Goal: Information Seeking & Learning: Check status

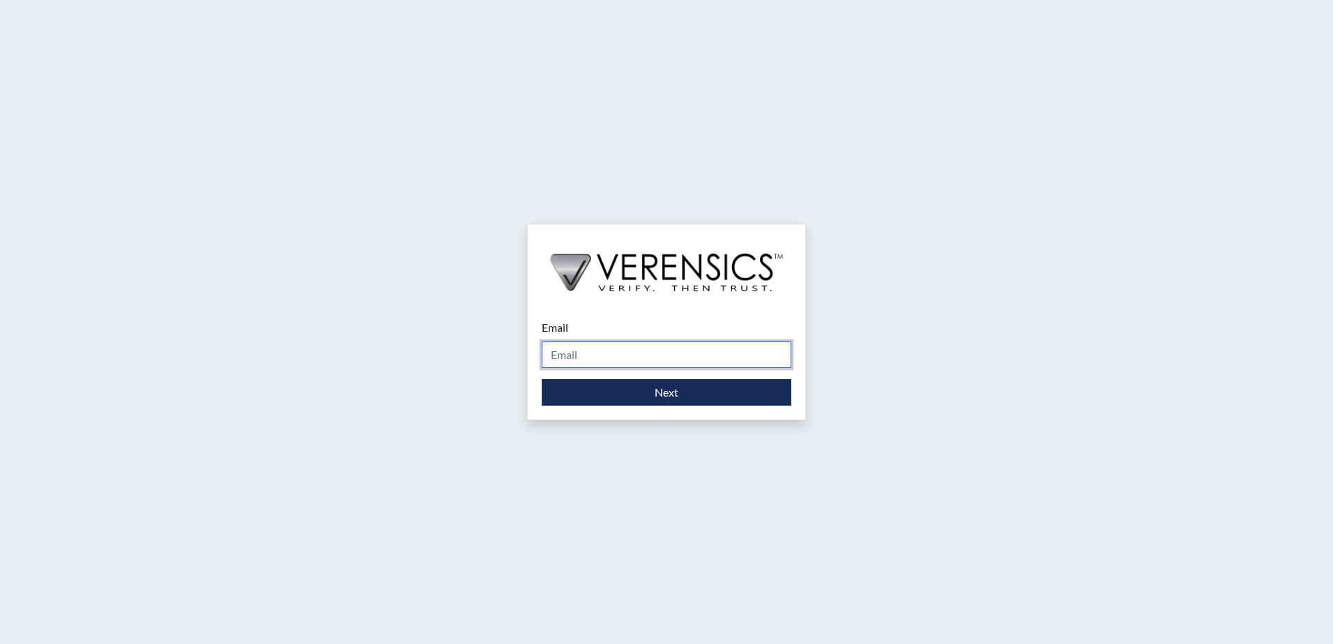
click at [685, 358] on input "Email" at bounding box center [667, 355] width 250 height 26
type input "[PERSON_NAME][EMAIL_ADDRESS][DOMAIN_NAME]"
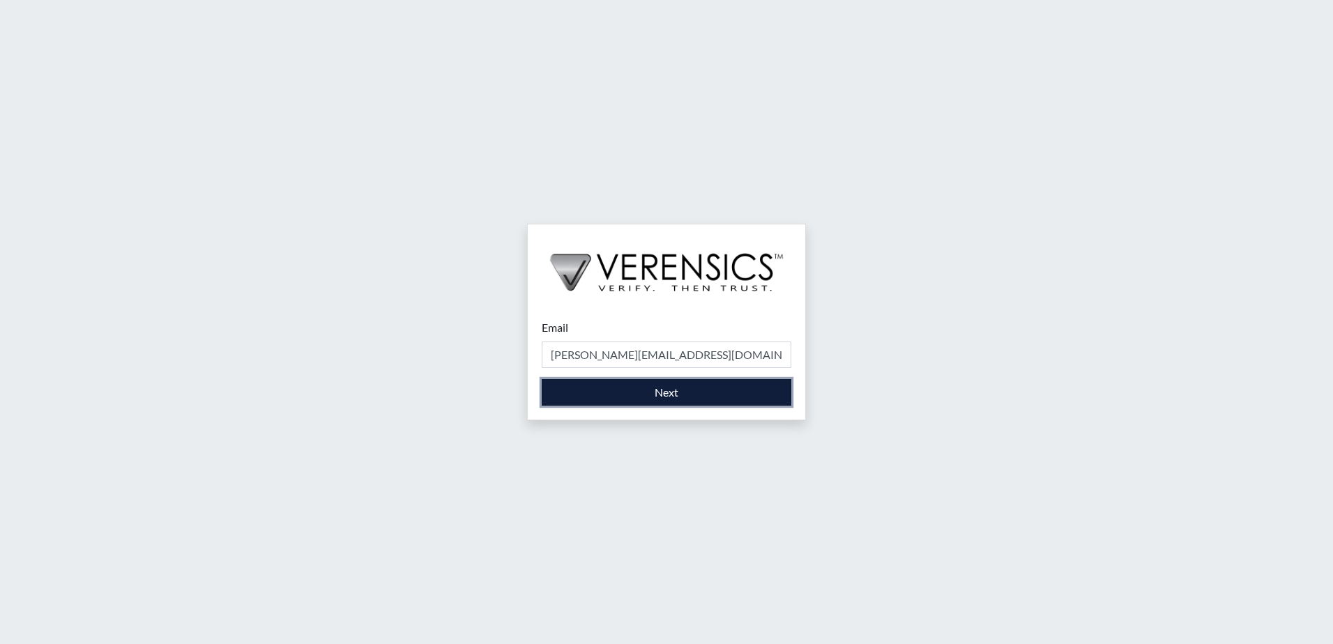
click at [673, 392] on button "Next" at bounding box center [667, 392] width 250 height 26
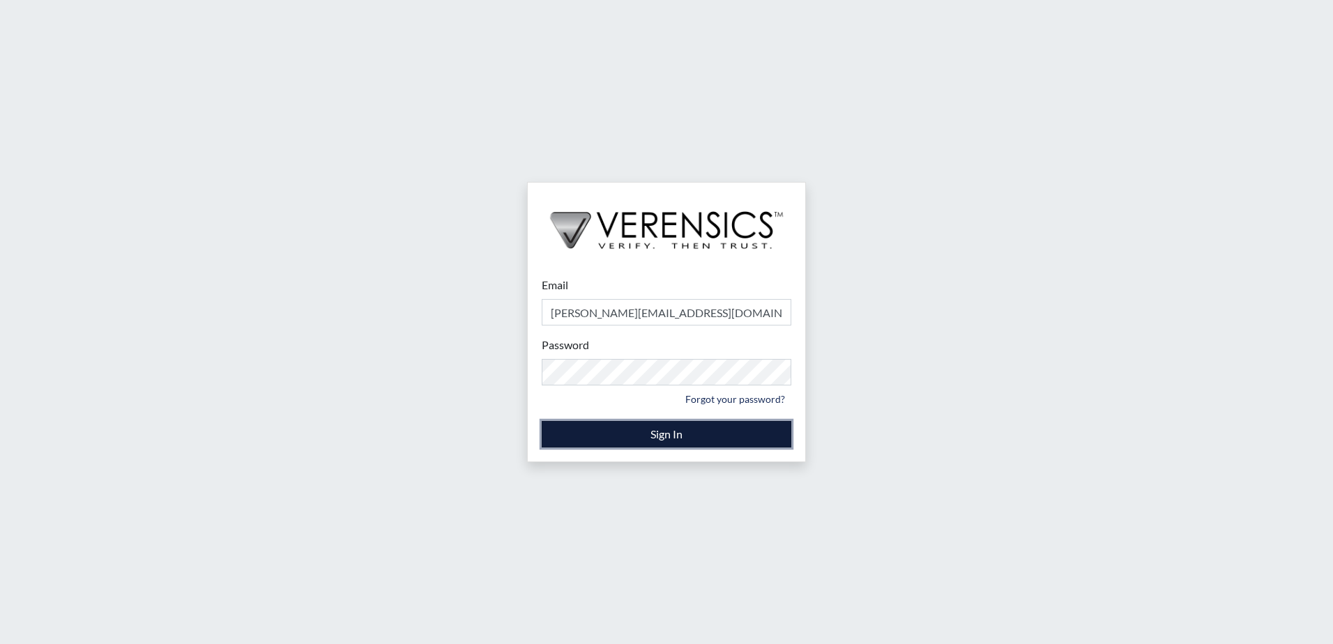
click at [551, 433] on button "Sign In" at bounding box center [667, 434] width 250 height 26
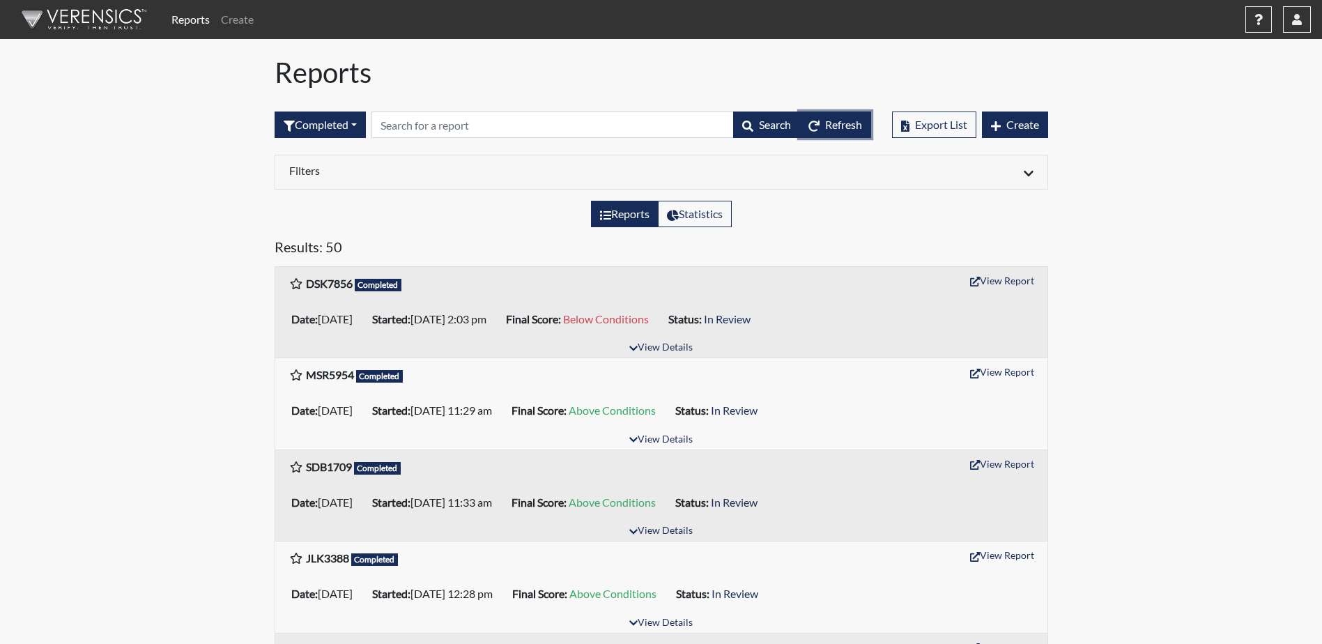
click at [819, 128] on button "Refresh" at bounding box center [836, 125] width 72 height 26
click at [461, 132] on input "text" at bounding box center [553, 125] width 362 height 26
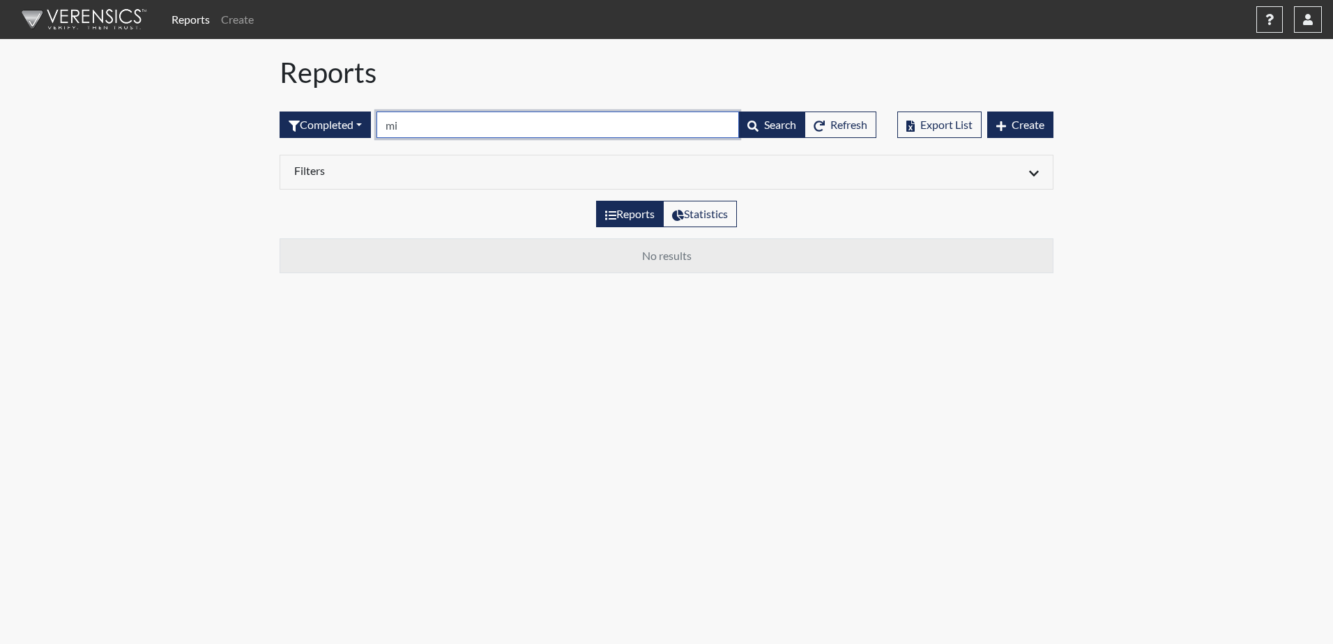
type input "m"
type input "MIU6007"
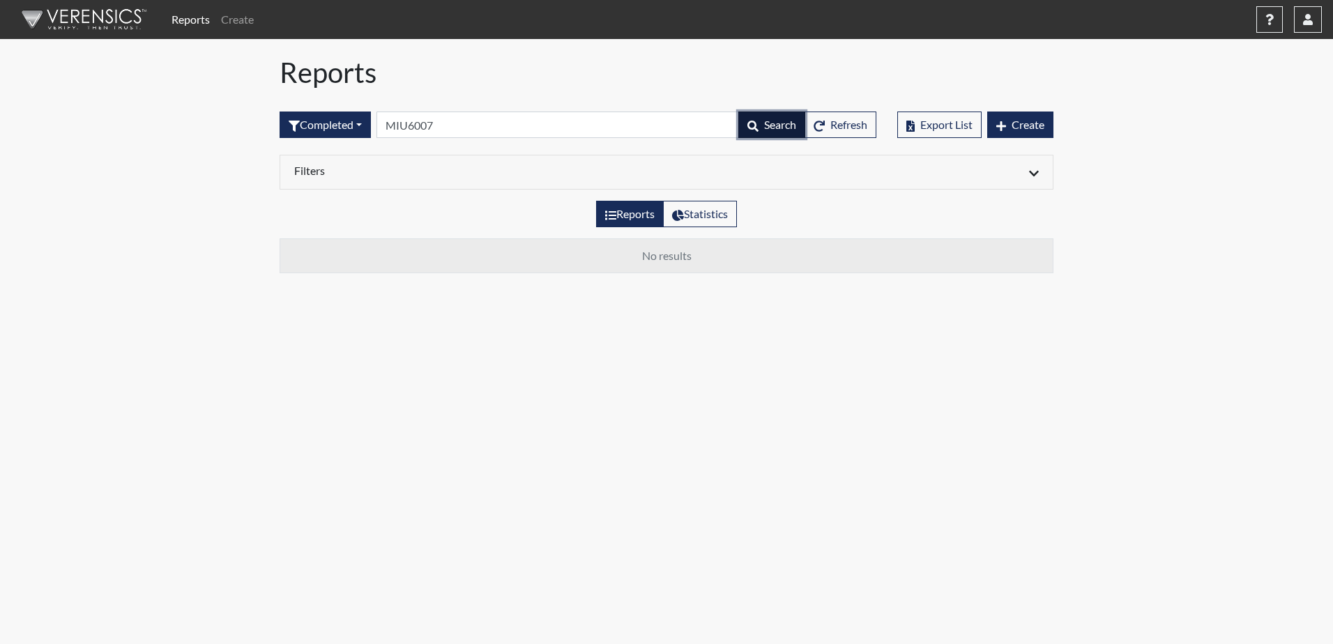
click at [765, 131] on button "Search" at bounding box center [771, 125] width 67 height 26
click at [362, 126] on button "Completed" at bounding box center [325, 125] width 91 height 26
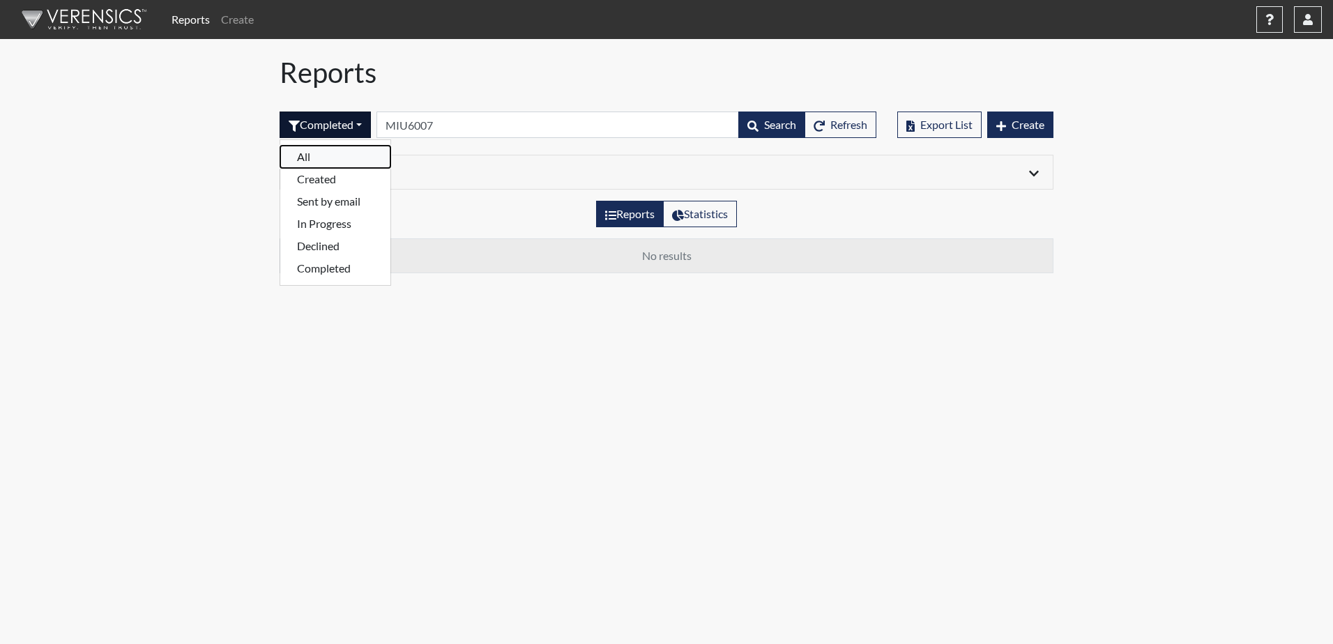
click at [340, 160] on button "All" at bounding box center [335, 157] width 110 height 22
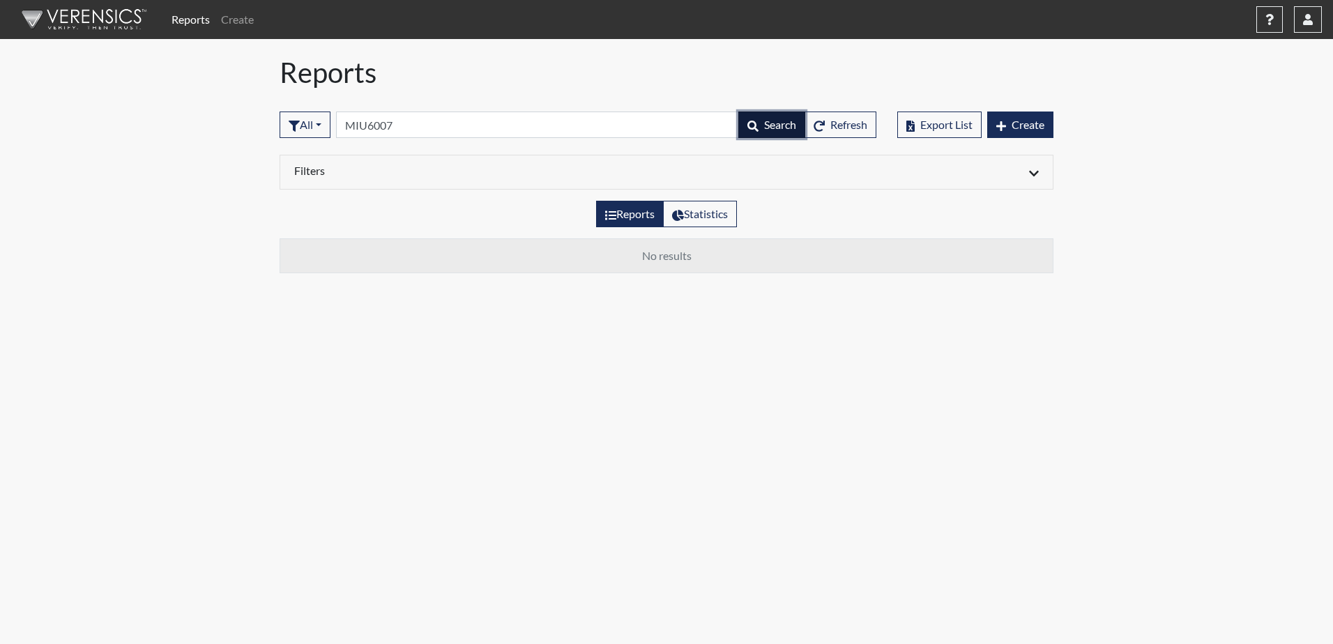
click at [757, 121] on button "Search" at bounding box center [771, 125] width 67 height 26
click at [1030, 168] on icon at bounding box center [1034, 173] width 10 height 11
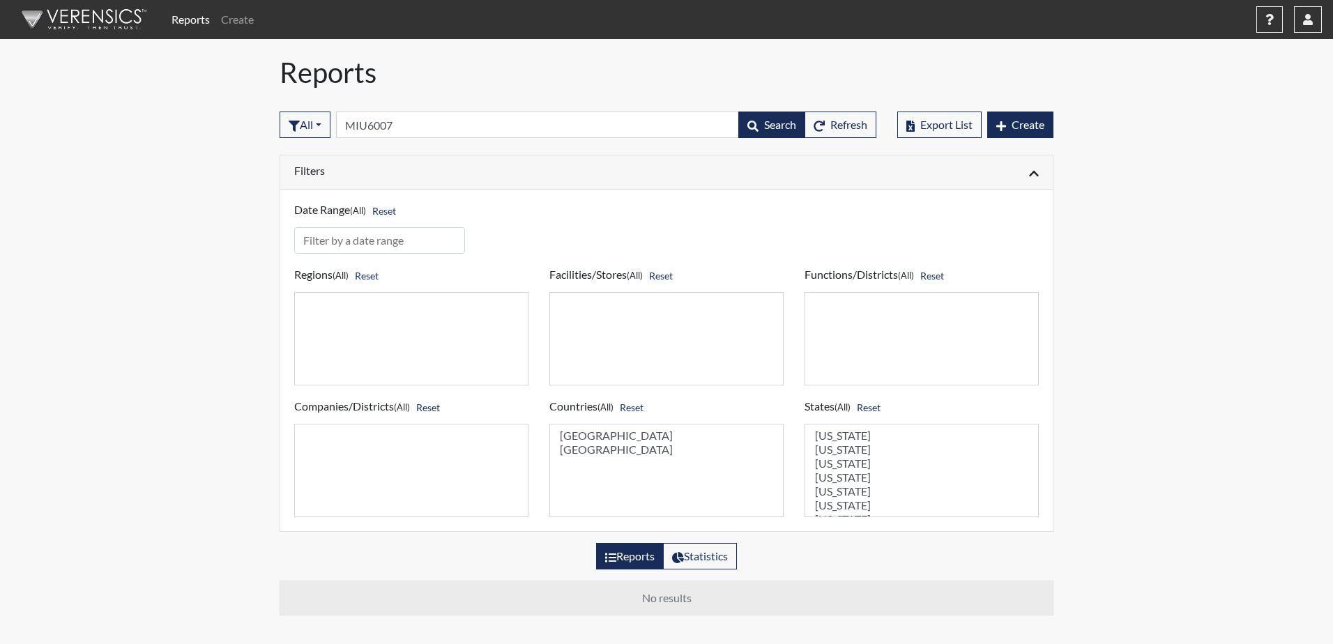
click at [628, 560] on label "Reports" at bounding box center [630, 556] width 68 height 26
click at [614, 557] on input "Reports" at bounding box center [609, 552] width 9 height 9
radio input "true"
click at [677, 557] on icon at bounding box center [678, 557] width 12 height 11
click at [677, 557] on input "Statistics" at bounding box center [676, 552] width 9 height 9
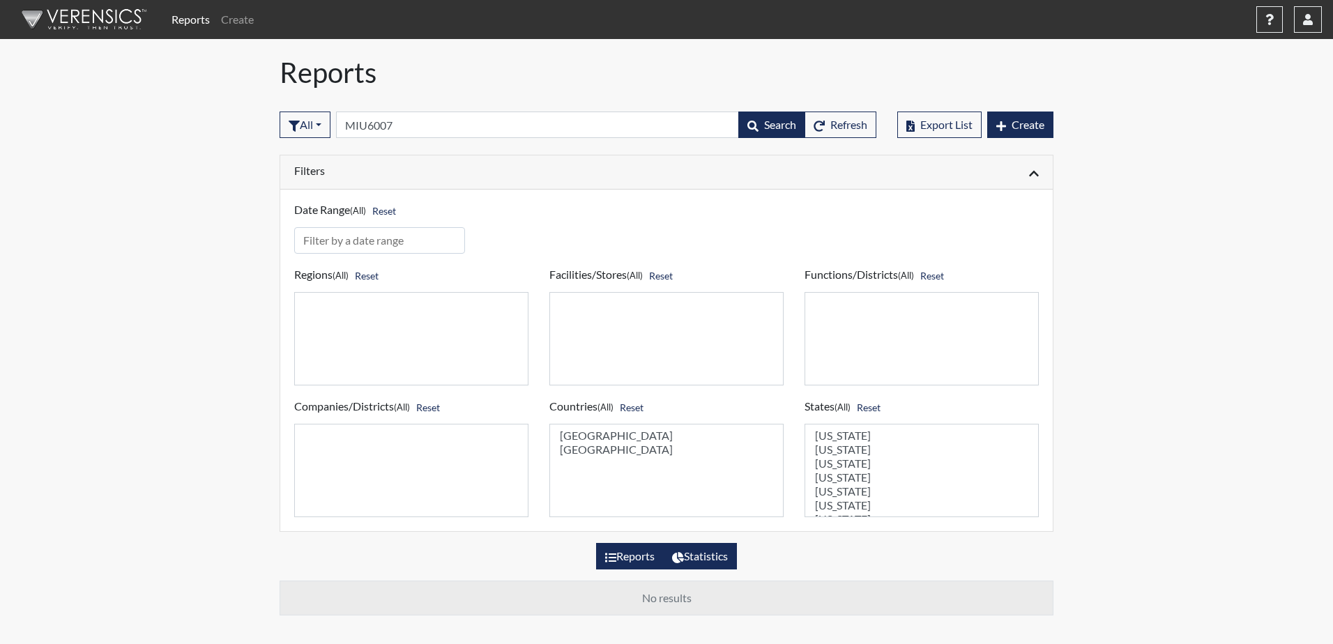
radio input "true"
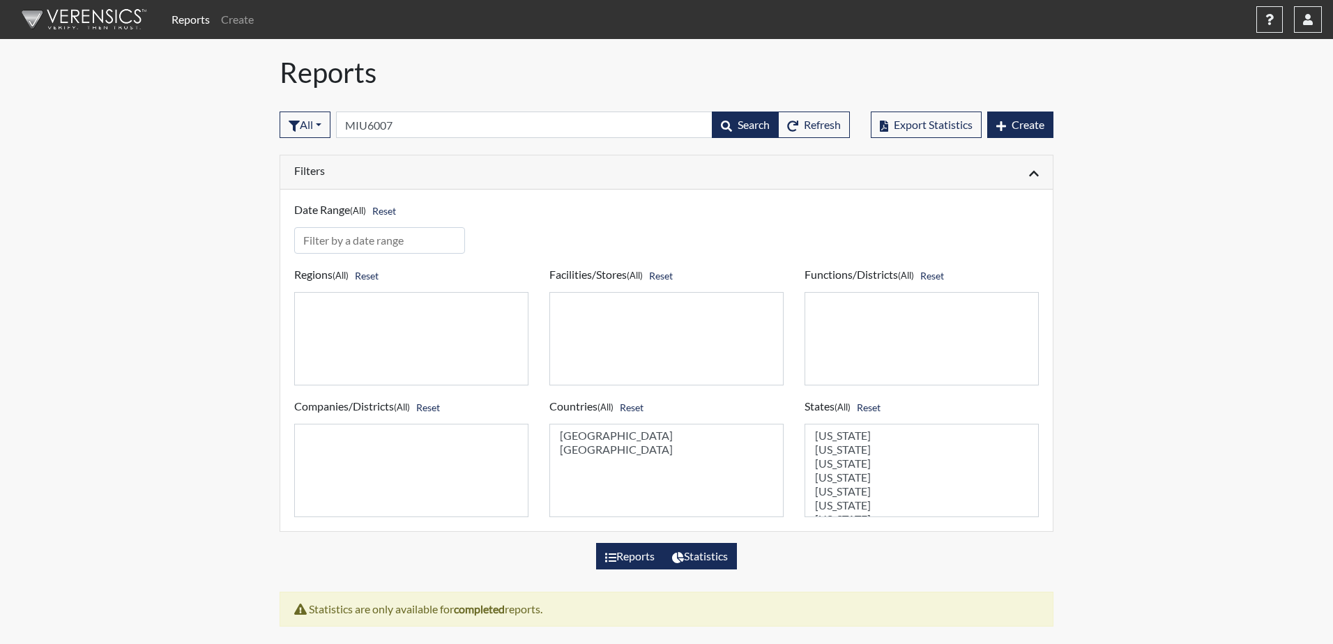
click at [623, 557] on label "Reports" at bounding box center [630, 556] width 68 height 26
click at [614, 557] on input "Reports" at bounding box center [609, 552] width 9 height 9
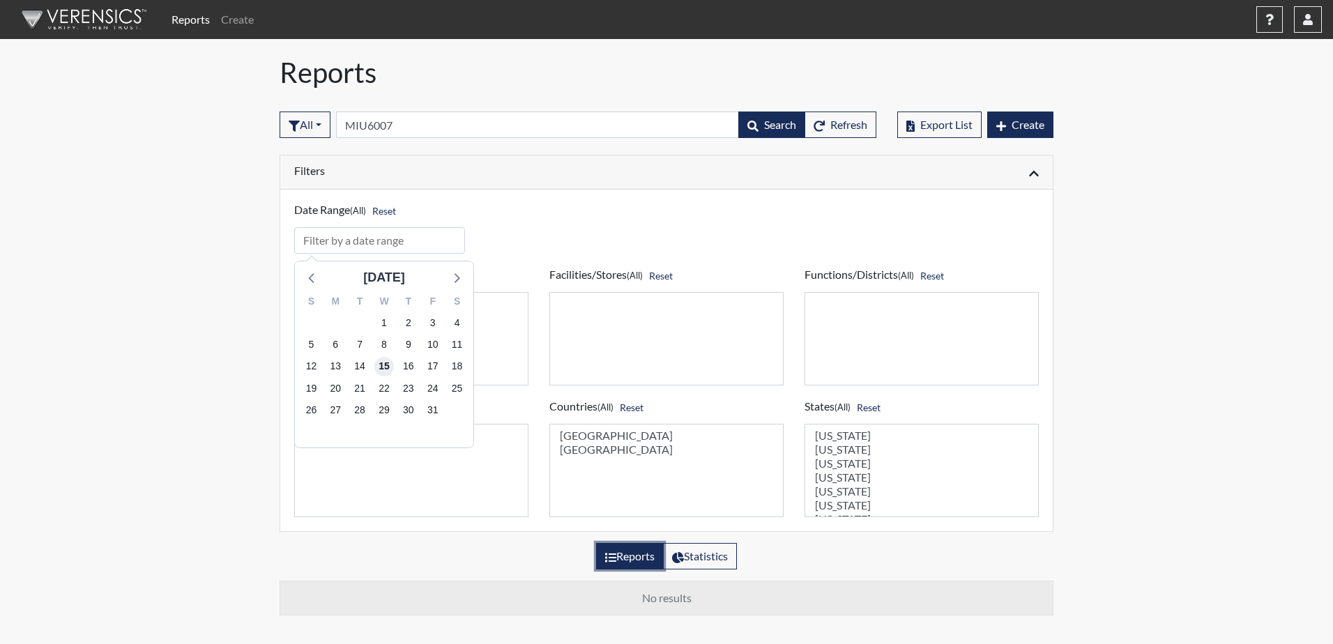
click at [383, 368] on span "15" at bounding box center [384, 367] width 20 height 20
click at [618, 553] on label "Reports" at bounding box center [630, 556] width 68 height 26
click at [614, 553] on input "Reports" at bounding box center [609, 552] width 9 height 9
click at [335, 236] on input "input" at bounding box center [379, 240] width 171 height 26
click at [382, 372] on span "15" at bounding box center [384, 367] width 20 height 20
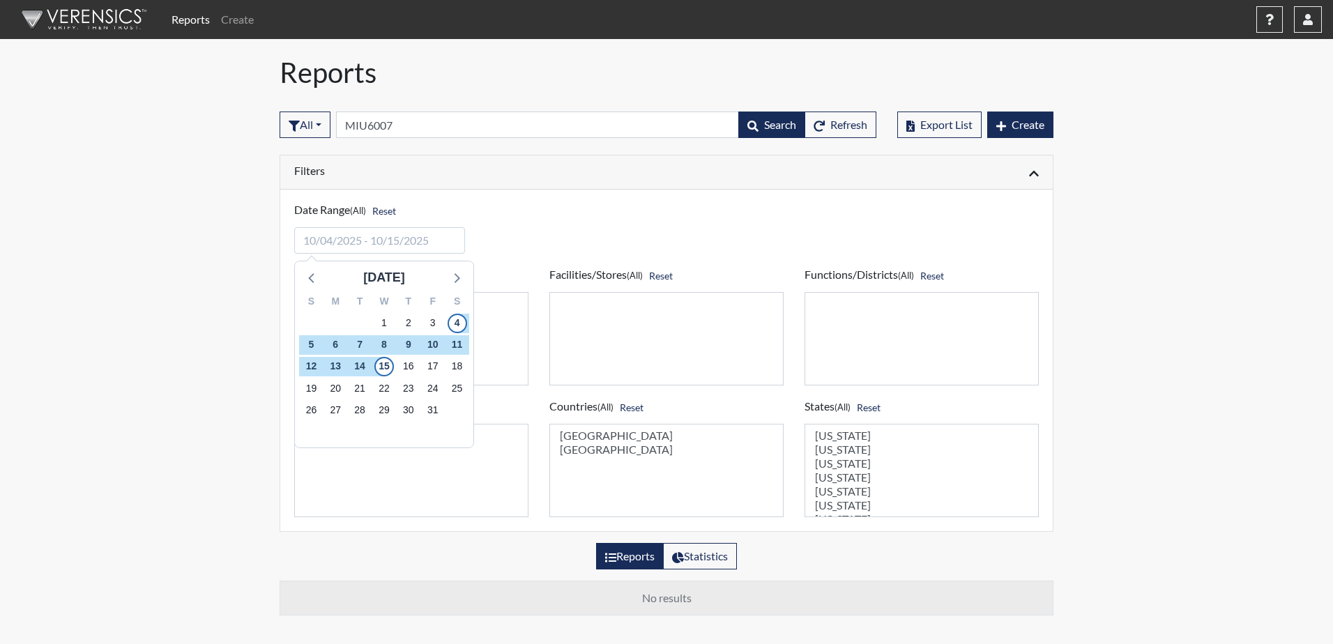
click at [617, 236] on div "Date Range (All) Reset October 2025 S M T W T F S 28 29 30 1 2 3 4 5 6 7 8 9 10…" at bounding box center [666, 221] width 765 height 65
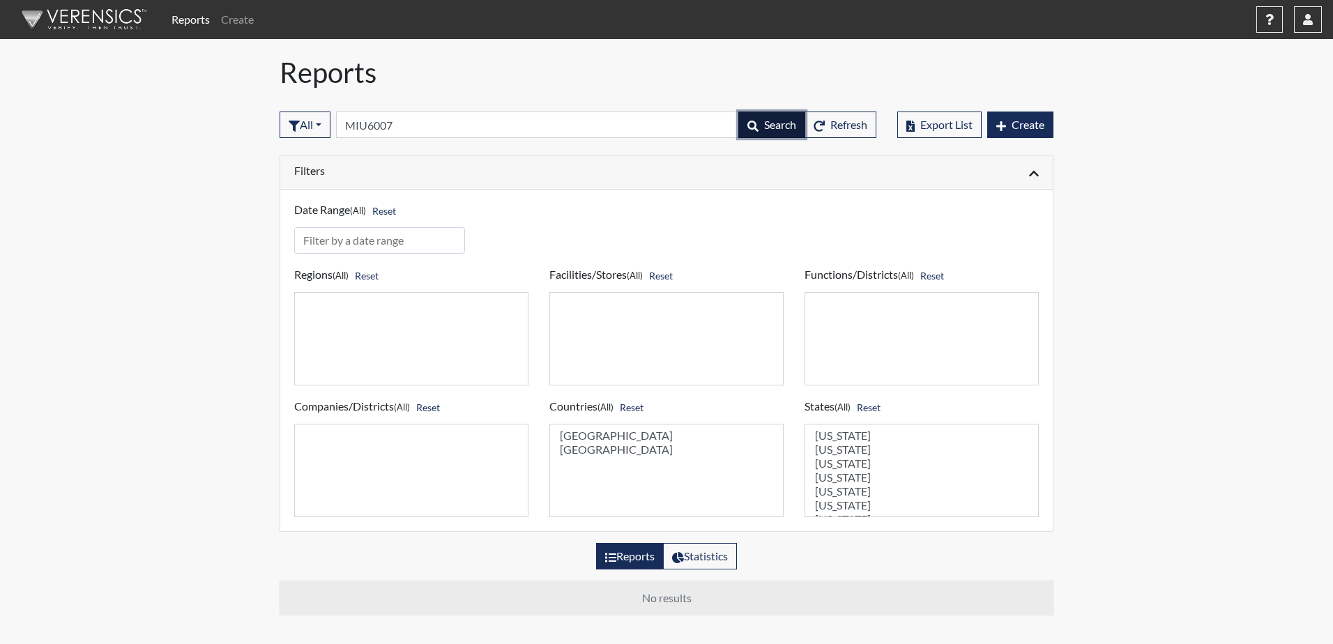
click at [754, 134] on button "Search" at bounding box center [771, 125] width 67 height 26
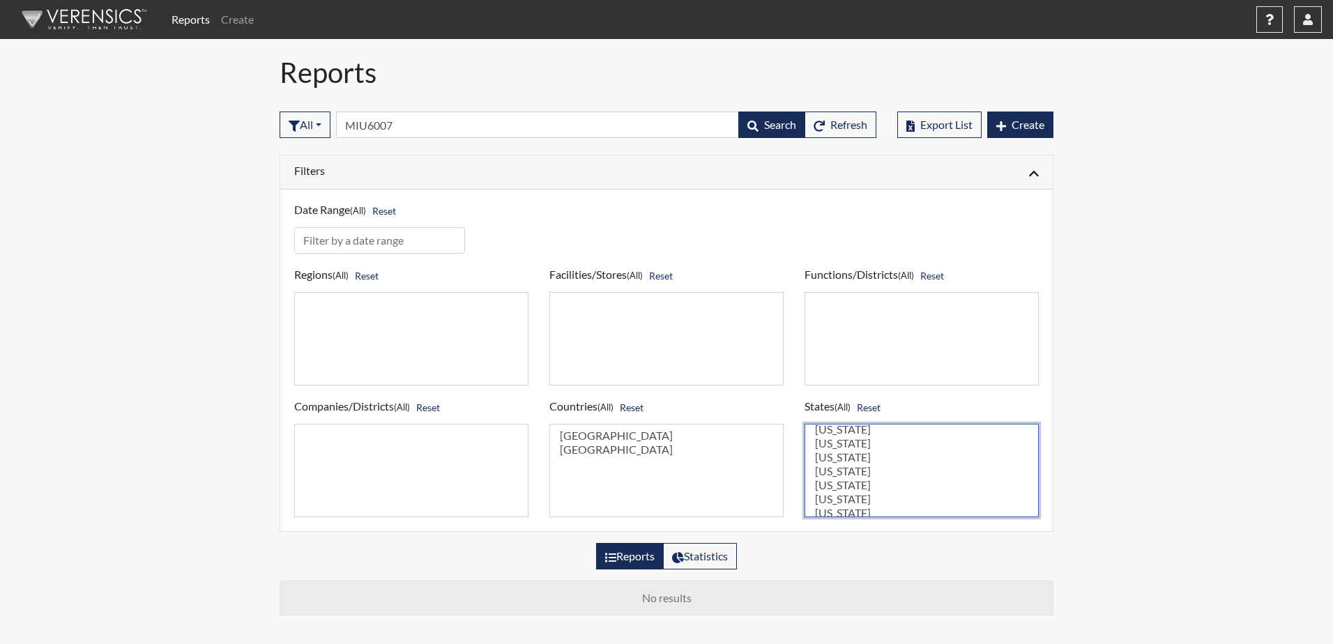
scroll to position [430, 0]
select select "united-states-of-america"
drag, startPoint x: 595, startPoint y: 433, endPoint x: 602, endPoint y: 434, distance: 7.1
click at [595, 434] on option "[GEOGRAPHIC_DATA]" at bounding box center [666, 436] width 216 height 14
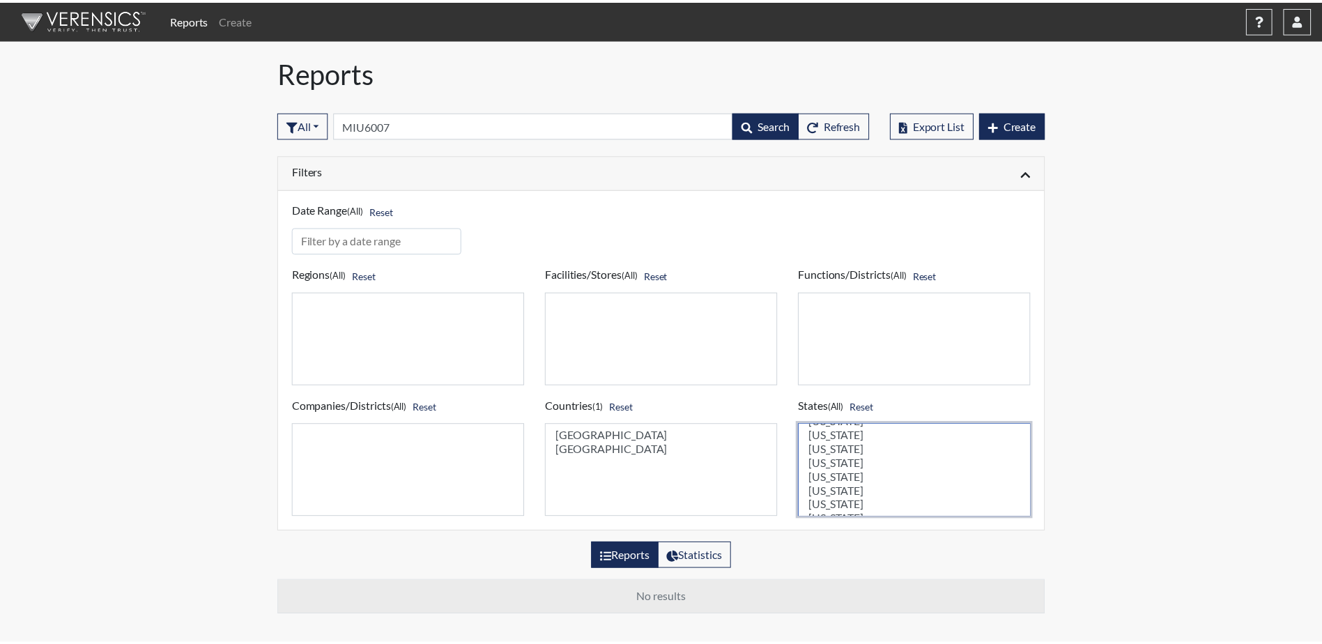
scroll to position [70, 0]
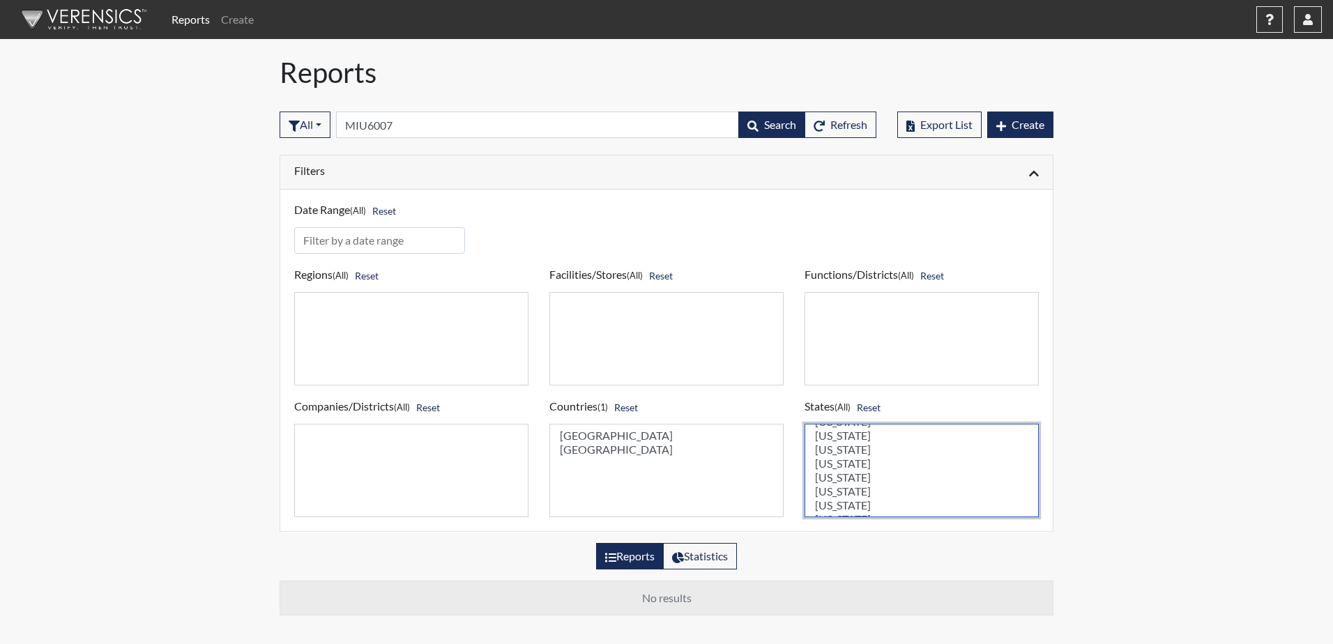
select select "GA"
click at [841, 488] on option "[US_STATE]" at bounding box center [921, 491] width 216 height 14
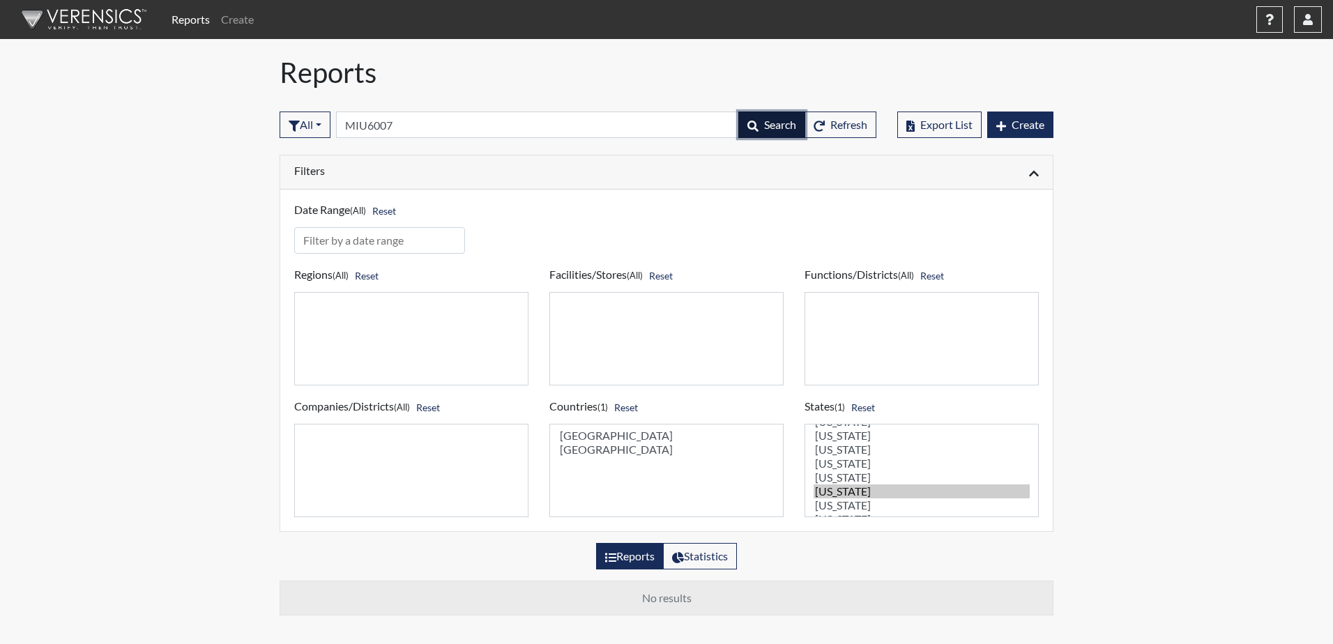
click at [758, 119] on button "Search" at bounding box center [771, 125] width 67 height 26
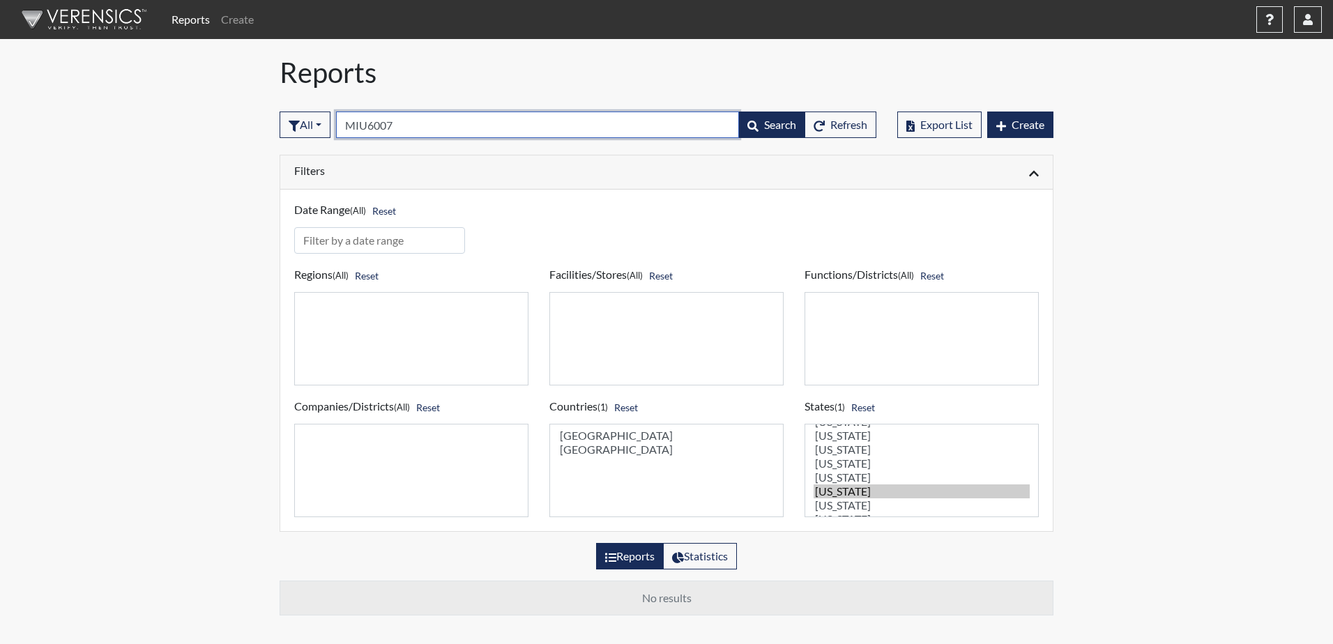
drag, startPoint x: 411, startPoint y: 127, endPoint x: 355, endPoint y: 127, distance: 56.5
click at [355, 127] on input "MIU6007" at bounding box center [537, 125] width 403 height 26
type input "M"
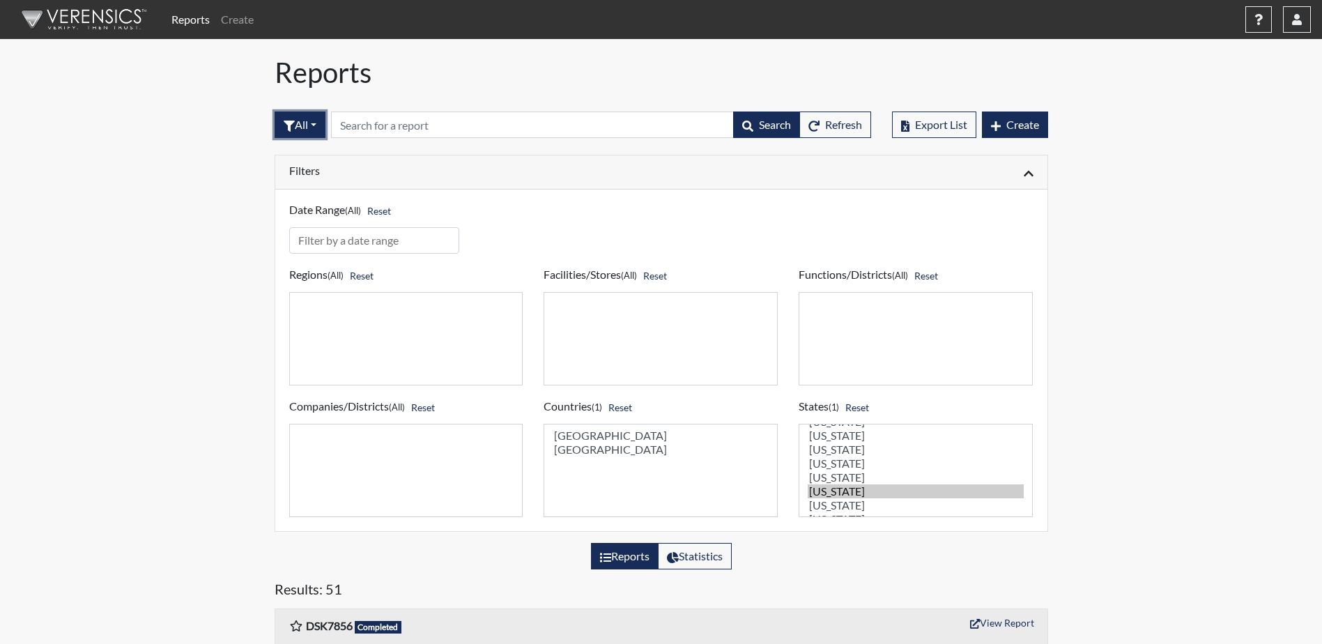
click at [321, 131] on button "All" at bounding box center [300, 125] width 51 height 26
click at [302, 201] on button "Sent by email" at bounding box center [330, 201] width 110 height 22
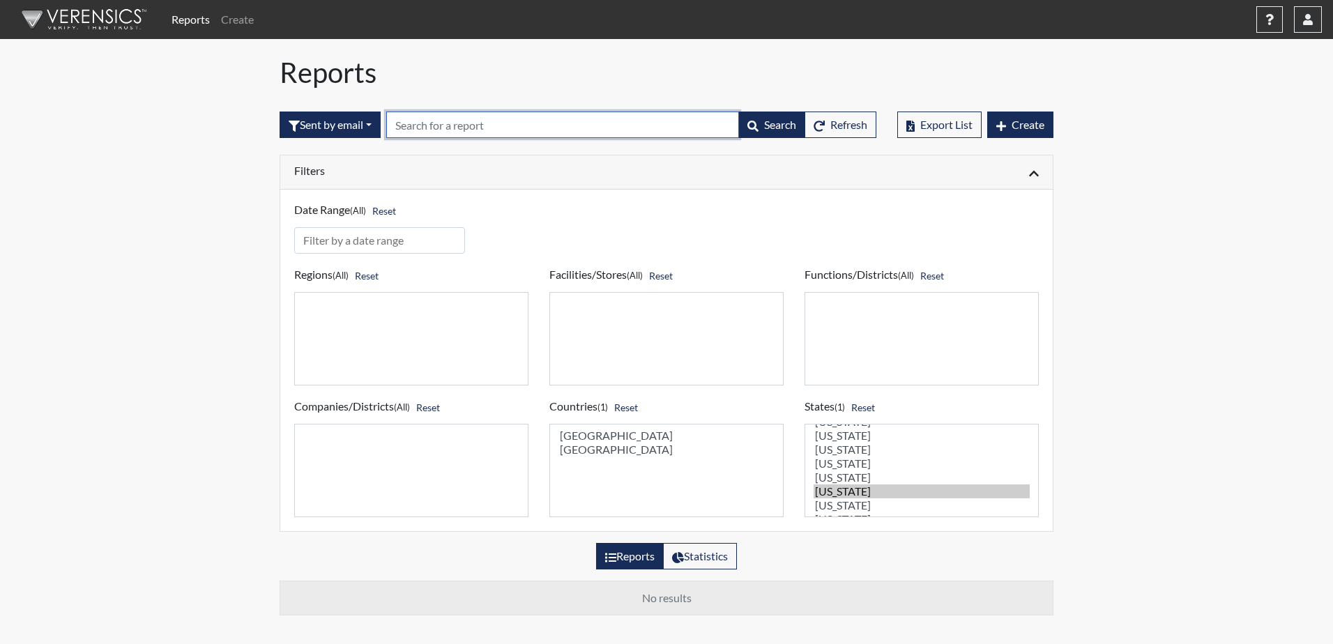
click at [415, 123] on input "text" at bounding box center [562, 125] width 353 height 26
type input "MIU6007"
click at [668, 603] on td "No results" at bounding box center [666, 598] width 773 height 34
click at [189, 26] on link "Reports" at bounding box center [190, 20] width 49 height 28
click at [32, 16] on img at bounding box center [81, 20] width 160 height 42
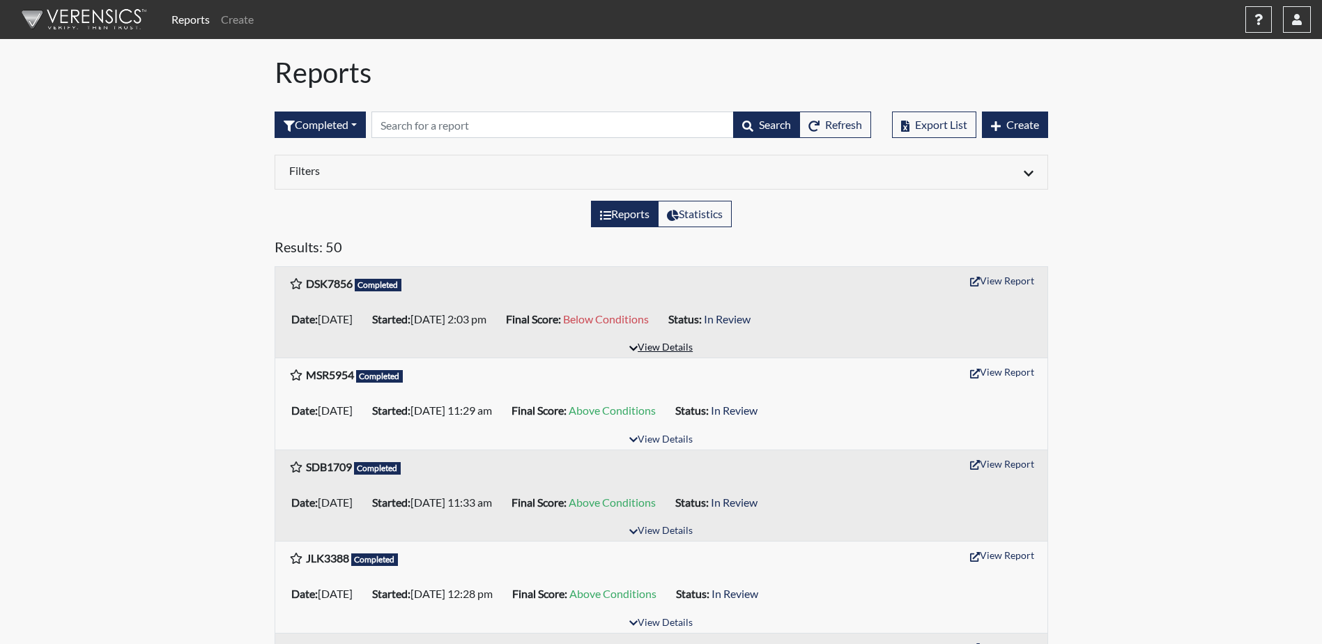
click at [643, 349] on button "View Details" at bounding box center [661, 348] width 76 height 19
click at [233, 21] on link "Create" at bounding box center [237, 20] width 44 height 28
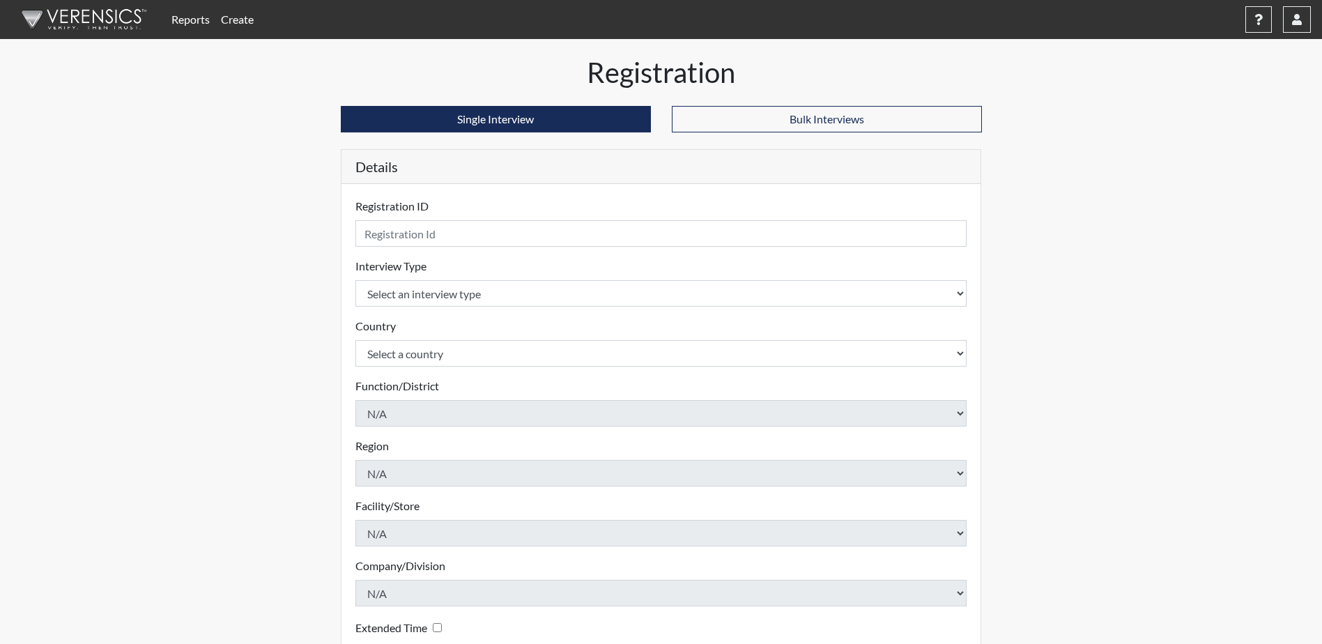
click at [192, 17] on link "Reports" at bounding box center [190, 20] width 49 height 28
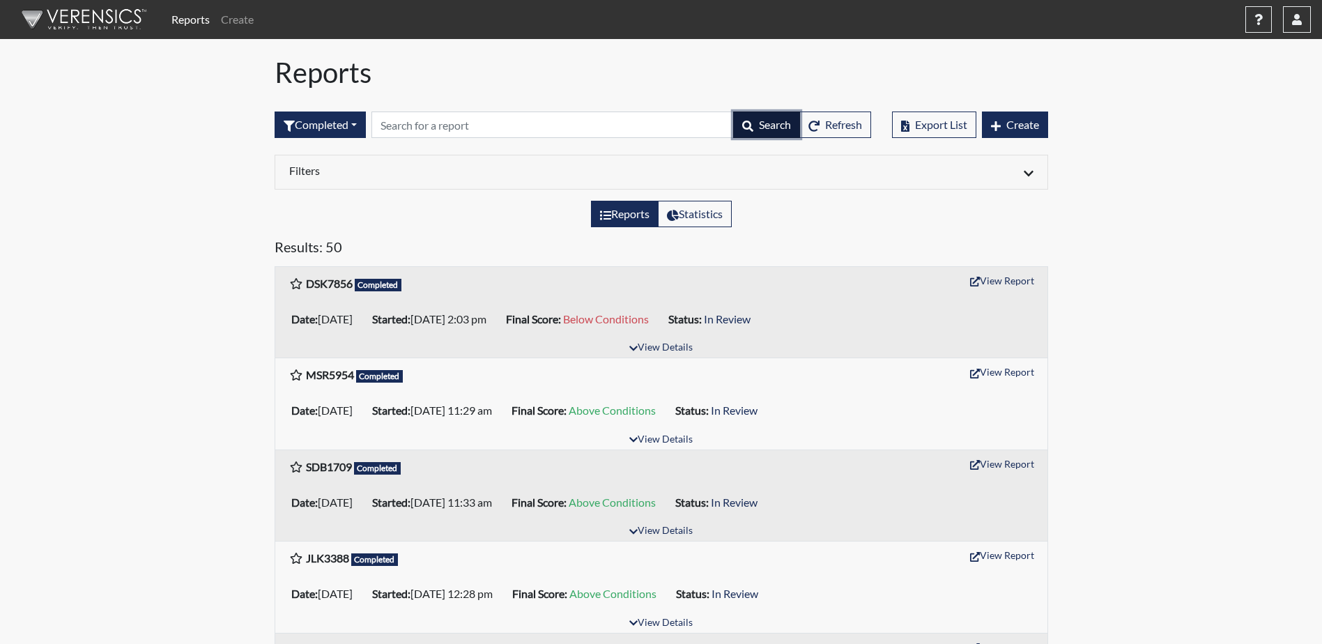
click at [754, 123] on button "Search" at bounding box center [766, 125] width 67 height 26
click at [818, 121] on button "Refresh" at bounding box center [836, 125] width 72 height 26
click at [822, 123] on button "Refresh" at bounding box center [836, 125] width 72 height 26
click at [825, 123] on span "Refresh" at bounding box center [843, 124] width 37 height 13
click at [906, 125] on icon "button" at bounding box center [905, 126] width 8 height 11
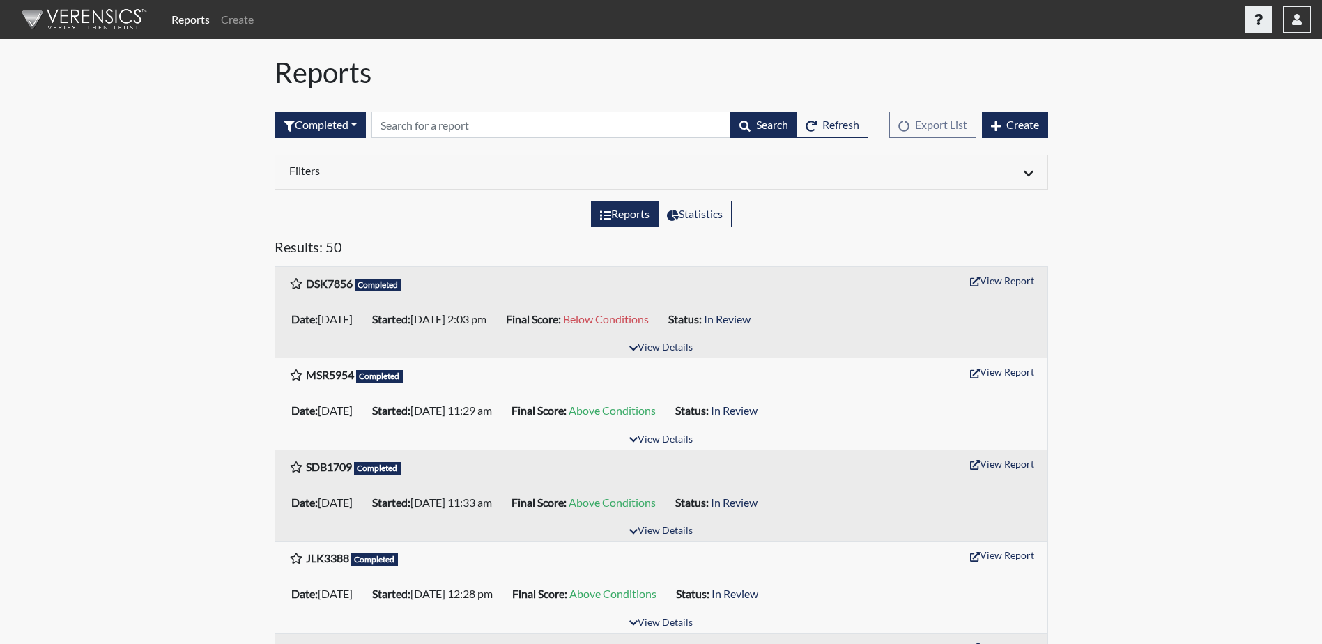
click at [1253, 27] on button "button" at bounding box center [1259, 19] width 26 height 26
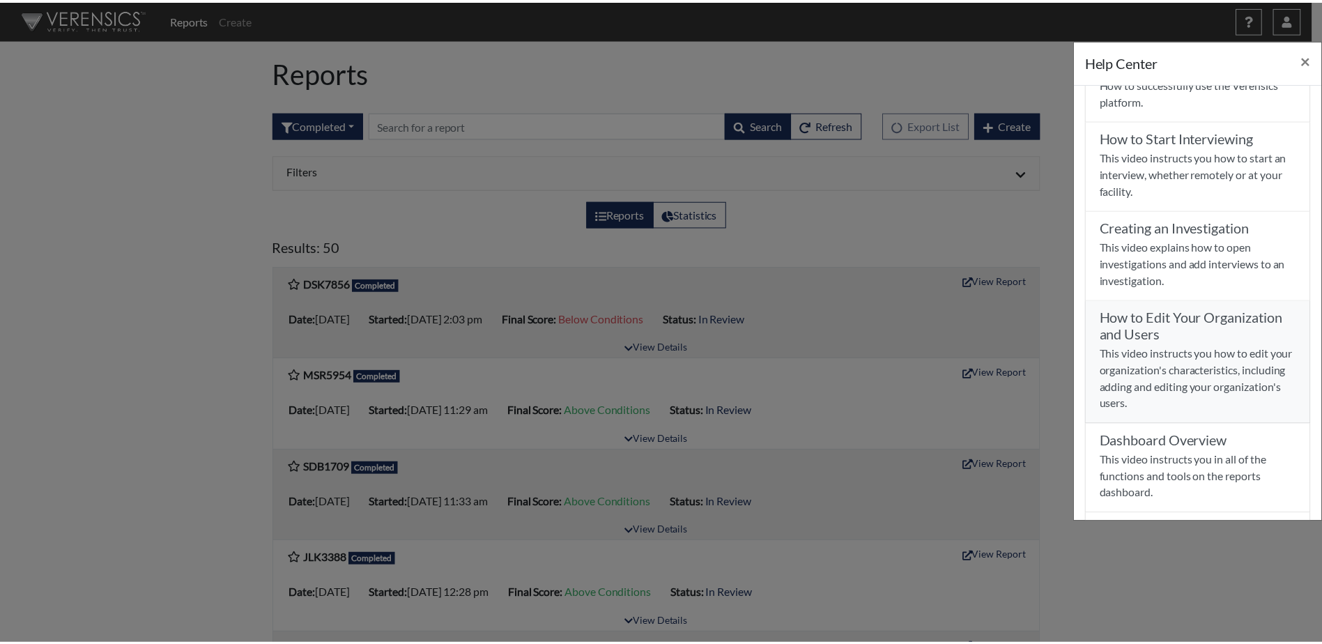
scroll to position [158, 0]
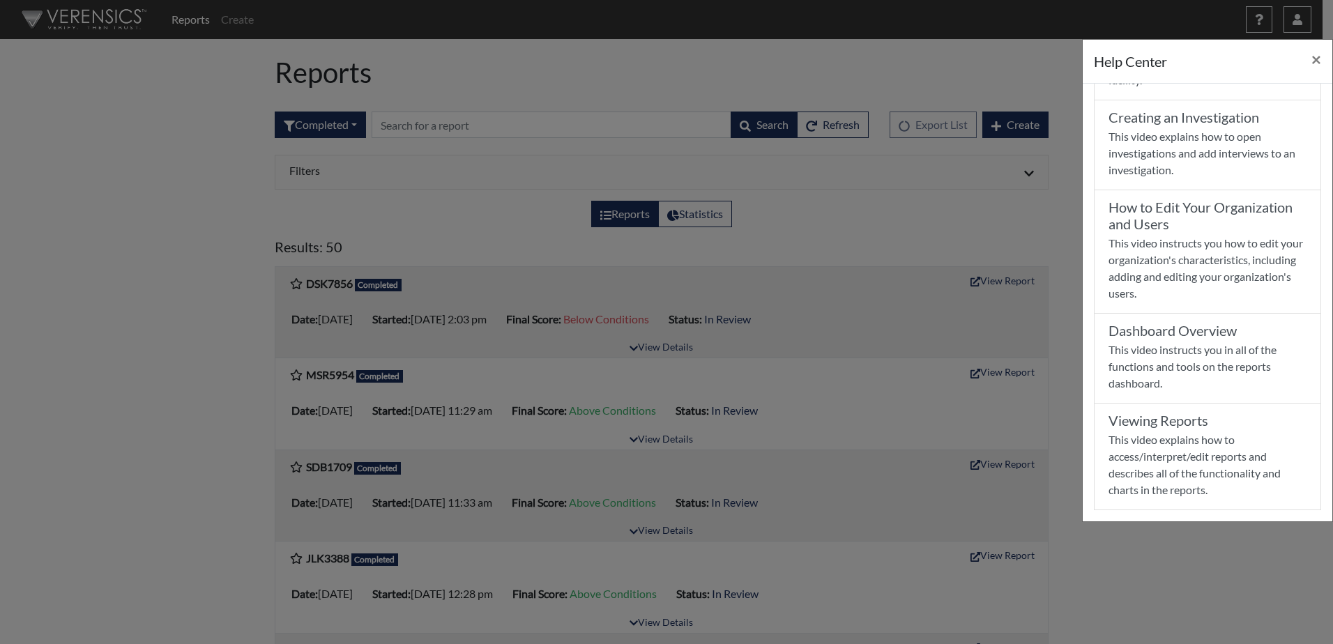
click at [870, 236] on div "Help Center × Verensics Best Practices How to successfully use the Verensics pl…" at bounding box center [666, 322] width 1333 height 644
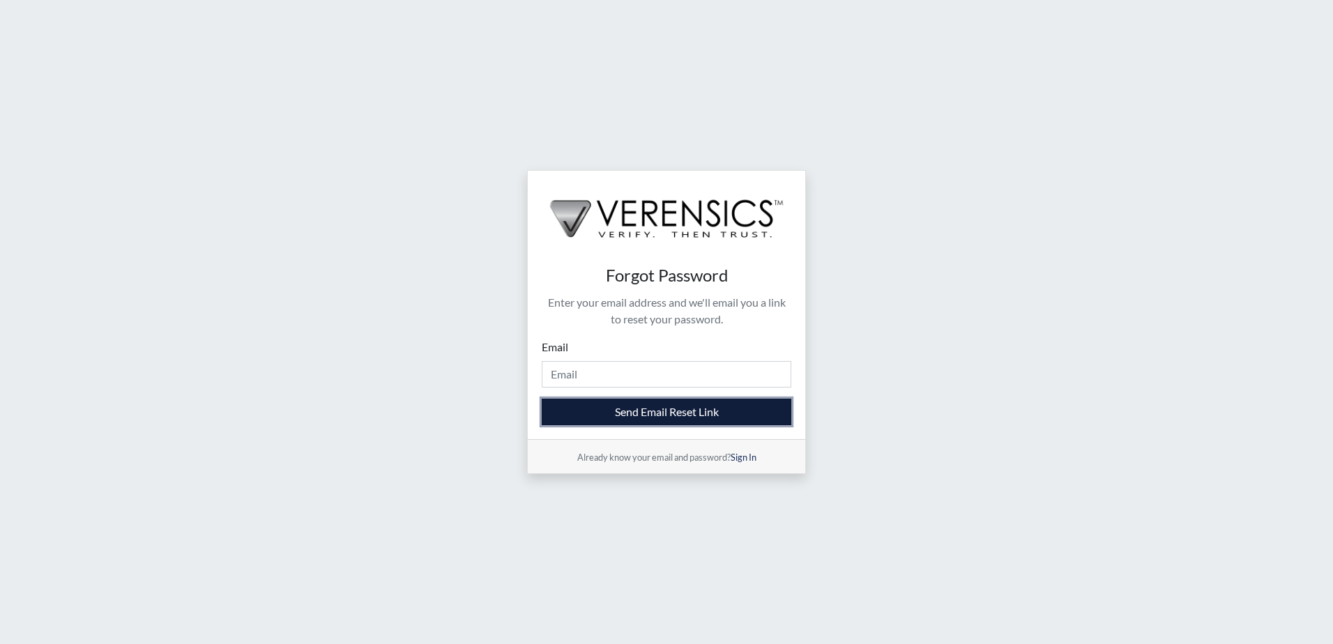
click at [574, 403] on button "Send Email Reset Link" at bounding box center [667, 412] width 250 height 26
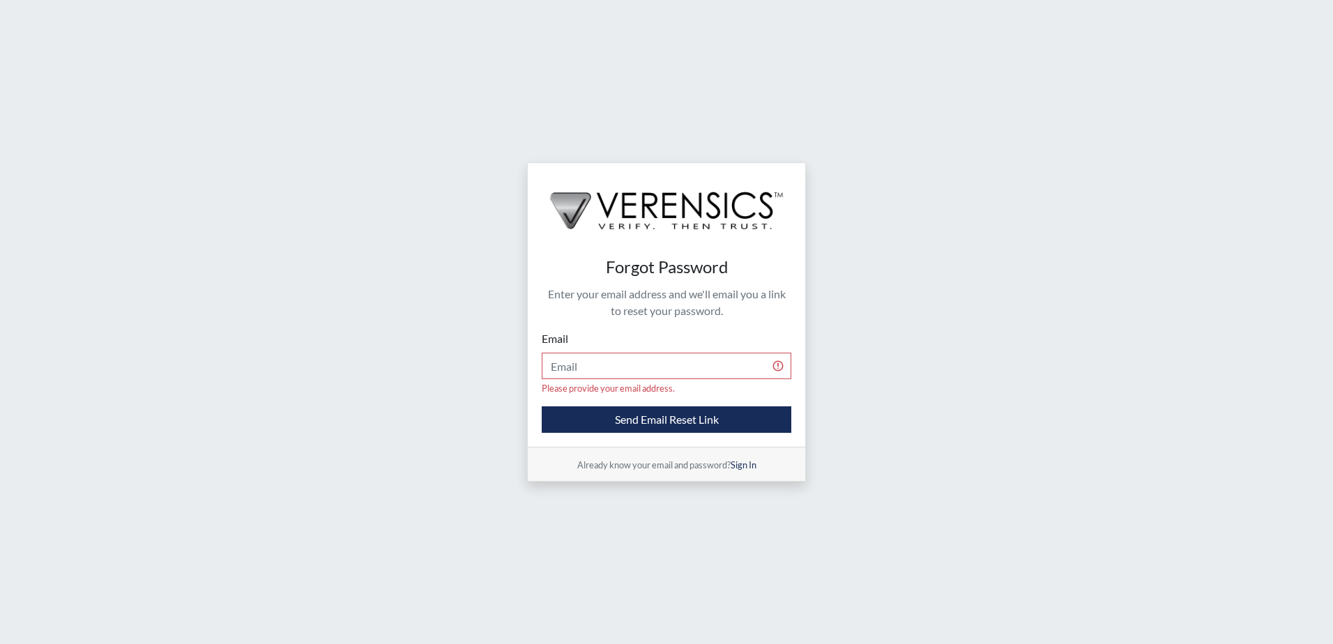
click at [581, 382] on div "Please provide your email address." at bounding box center [667, 388] width 250 height 13
click at [584, 372] on input "Email" at bounding box center [667, 366] width 250 height 26
type input "[PERSON_NAME][EMAIL_ADDRESS][DOMAIN_NAME]"
